Goal: Task Accomplishment & Management: Manage account settings

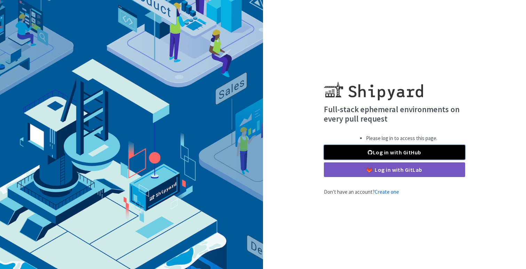
click at [391, 151] on link "Log in with GitHub" at bounding box center [394, 152] width 141 height 15
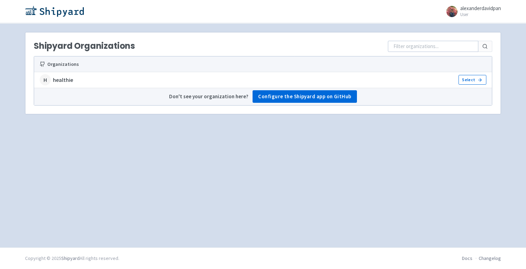
click at [456, 10] on span at bounding box center [451, 11] width 11 height 11
click at [466, 78] on link "Select" at bounding box center [473, 80] width 28 height 10
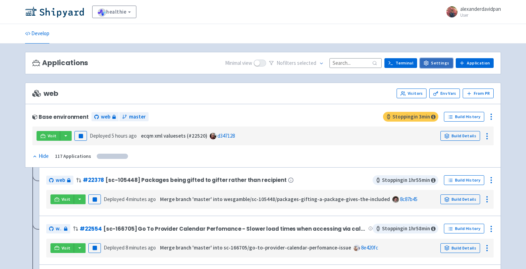
click at [437, 59] on link "Settings" at bounding box center [436, 63] width 33 height 10
